Goal: Find specific page/section: Find specific page/section

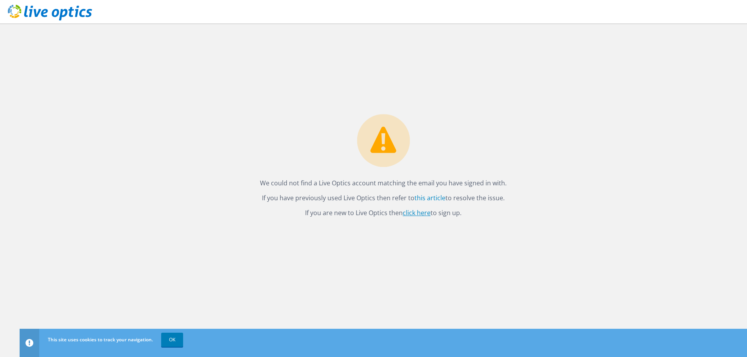
click at [418, 214] on link "click here" at bounding box center [417, 213] width 28 height 9
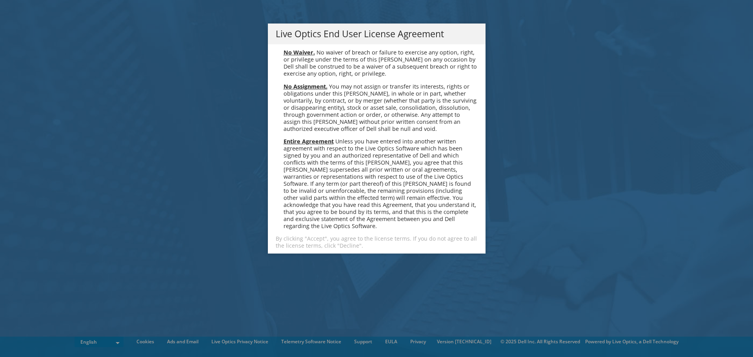
scroll to position [2965, 0]
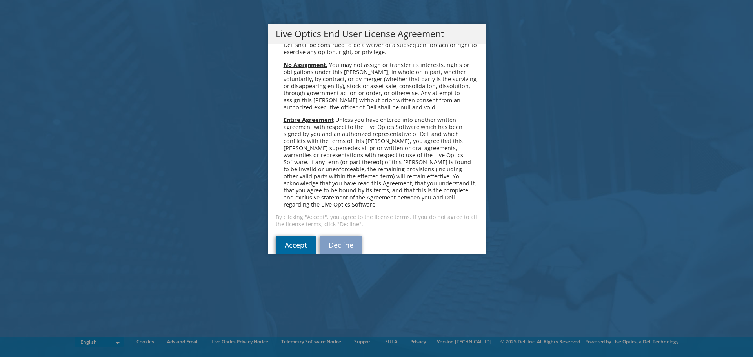
click at [292, 236] on link "Accept" at bounding box center [296, 245] width 40 height 19
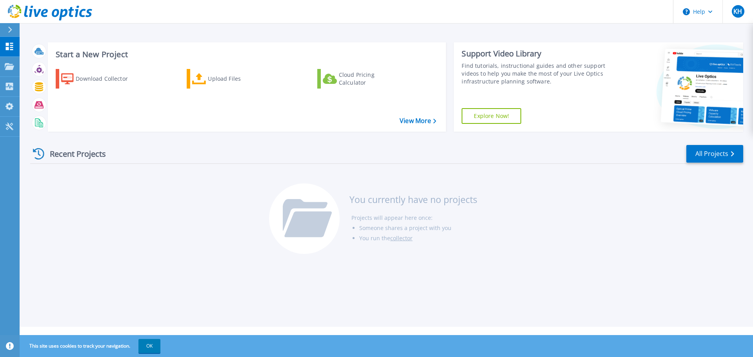
drag, startPoint x: 268, startPoint y: 279, endPoint x: 275, endPoint y: 268, distance: 13.1
click at [269, 277] on div "Start a New Project Download Collector Upload Files Cloud Pricing Calculator Vi…" at bounding box center [386, 163] width 733 height 327
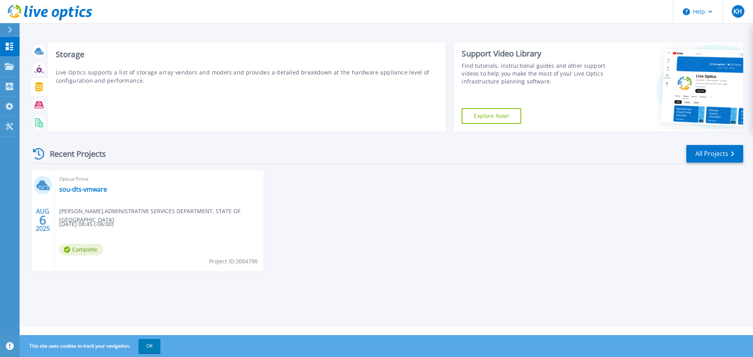
click at [40, 87] on icon at bounding box center [39, 86] width 9 height 9
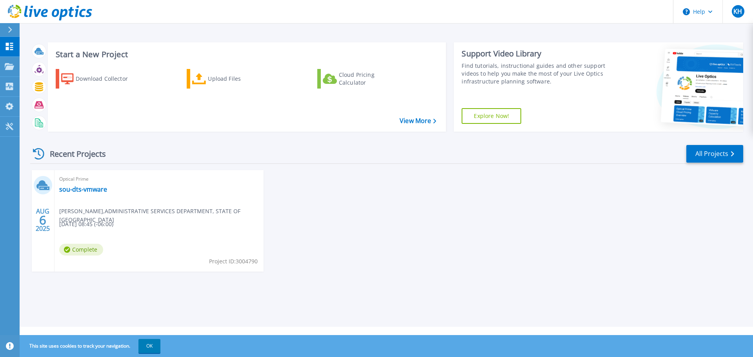
click at [369, 234] on div "AUG 6 2025 Optical Prime sou-dts-vmware Randy Spainhower , ADMINISTRATIVE SERVI…" at bounding box center [383, 228] width 719 height 117
click at [46, 88] on div "Collectors" at bounding box center [38, 87] width 37 height 20
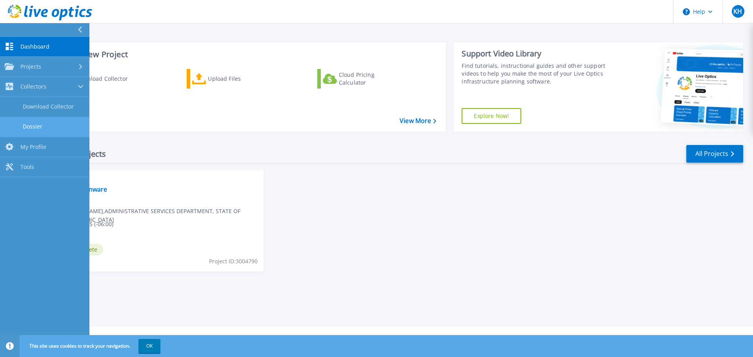
click at [50, 129] on link "Dossier" at bounding box center [44, 127] width 89 height 20
